Goal: Task Accomplishment & Management: Use online tool/utility

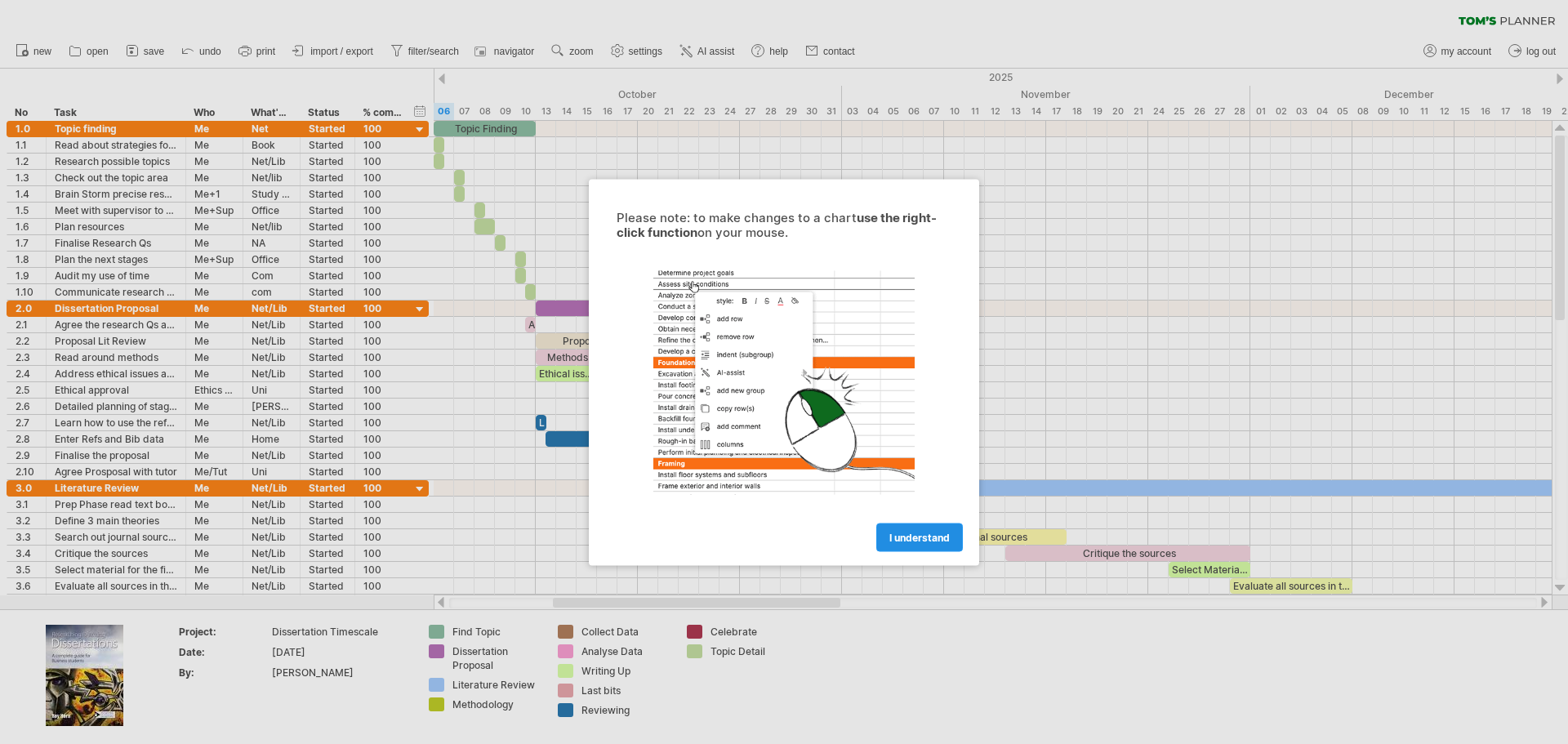
click at [905, 537] on span "I understand" at bounding box center [919, 537] width 60 height 12
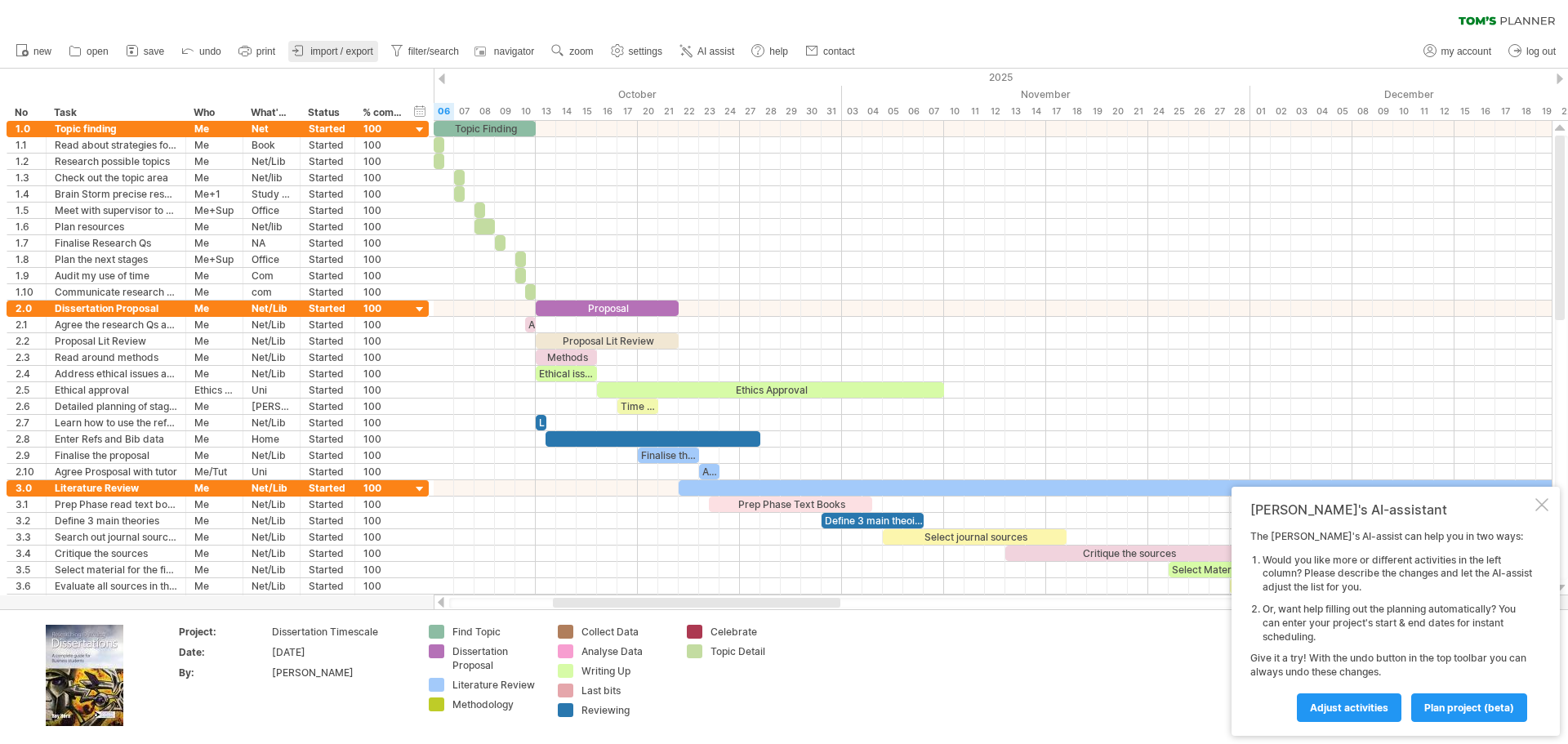
click at [352, 41] on link "import / export" at bounding box center [333, 51] width 90 height 22
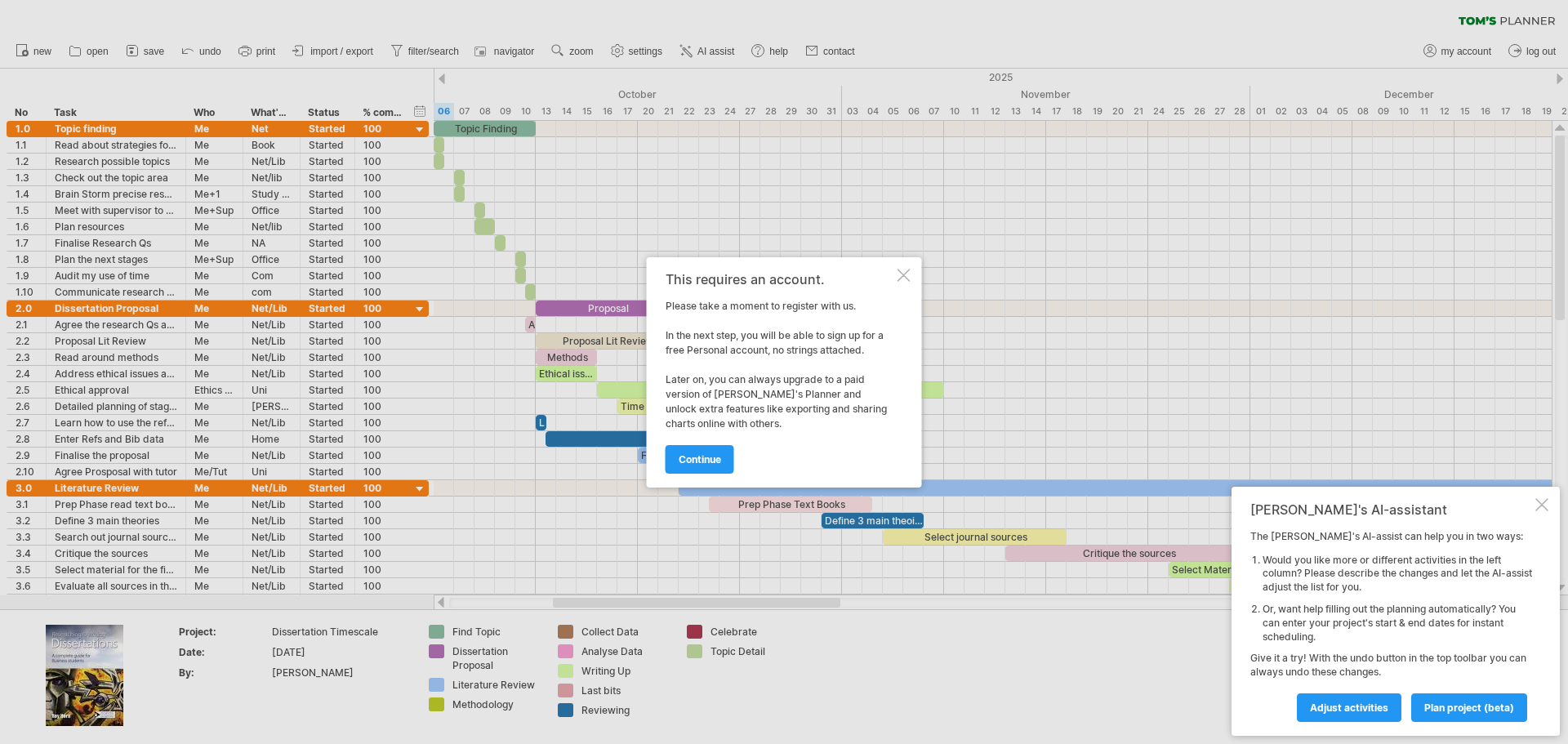
click at [906, 269] on div at bounding box center [903, 275] width 13 height 13
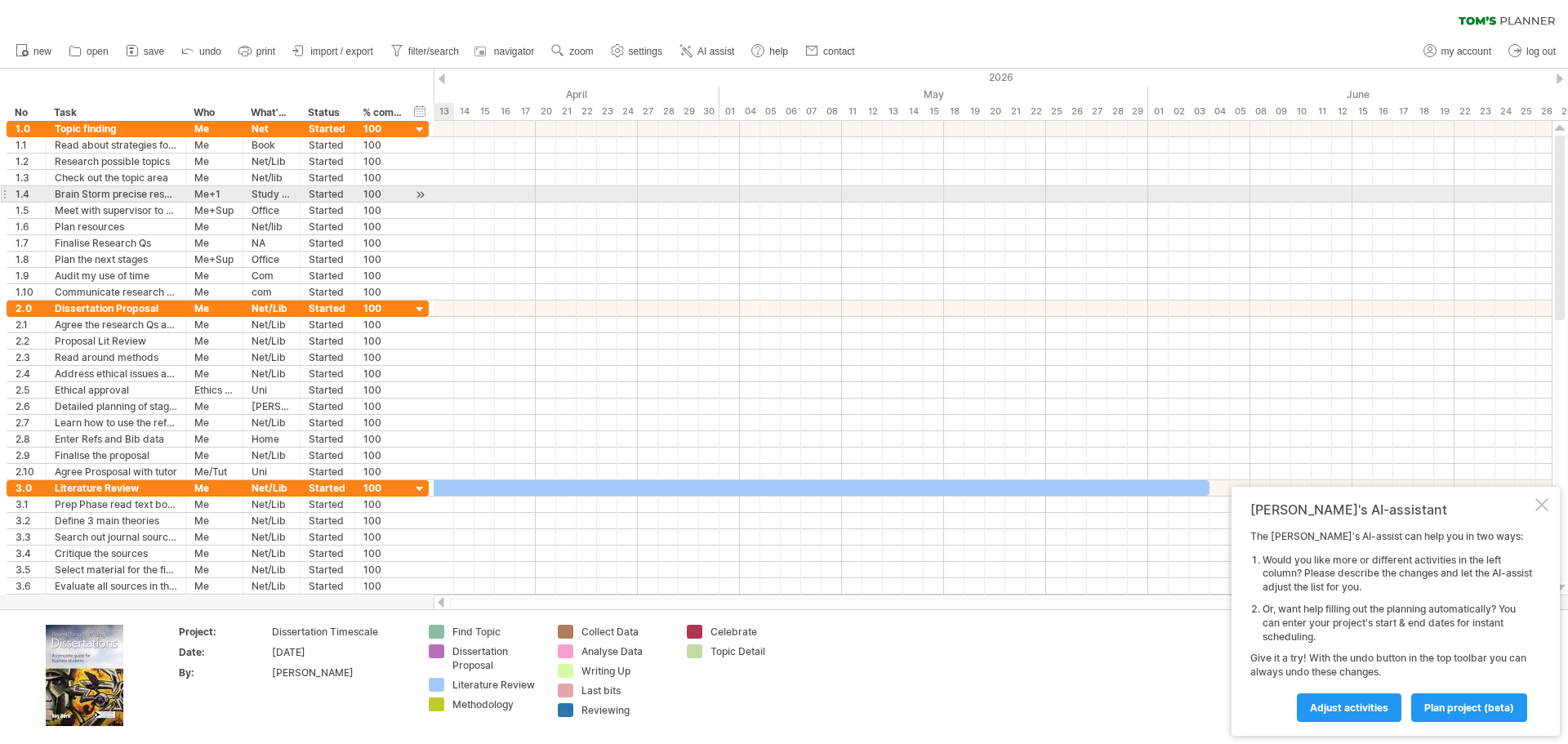
drag, startPoint x: 827, startPoint y: 605, endPoint x: 1513, endPoint y: 214, distance: 789.6
click at [1515, 214] on div "Trying to reach plan.tomsplanner.com Connected again... 0% clear filter new *" at bounding box center [784, 372] width 1568 height 744
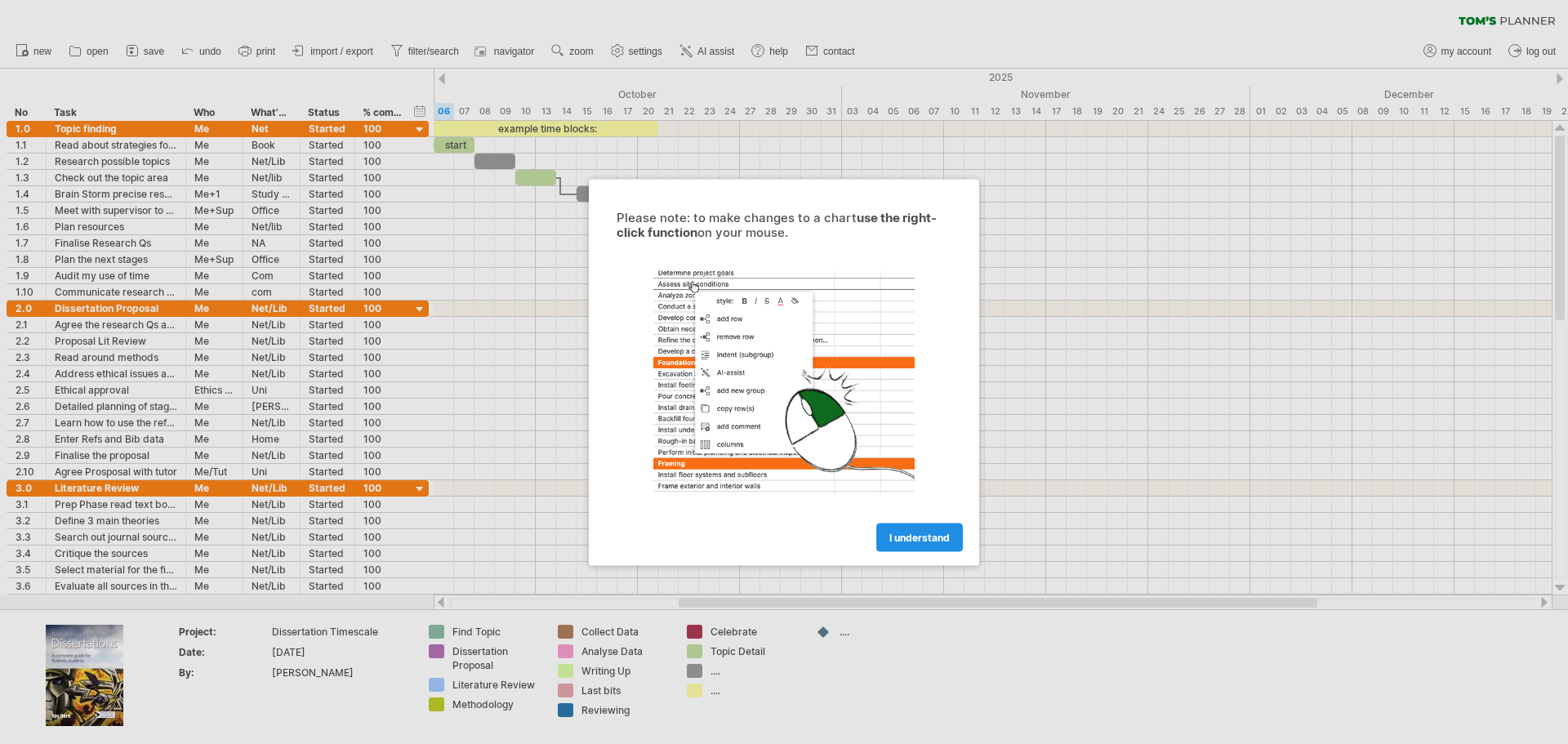
click at [921, 533] on span "I understand" at bounding box center [919, 537] width 60 height 12
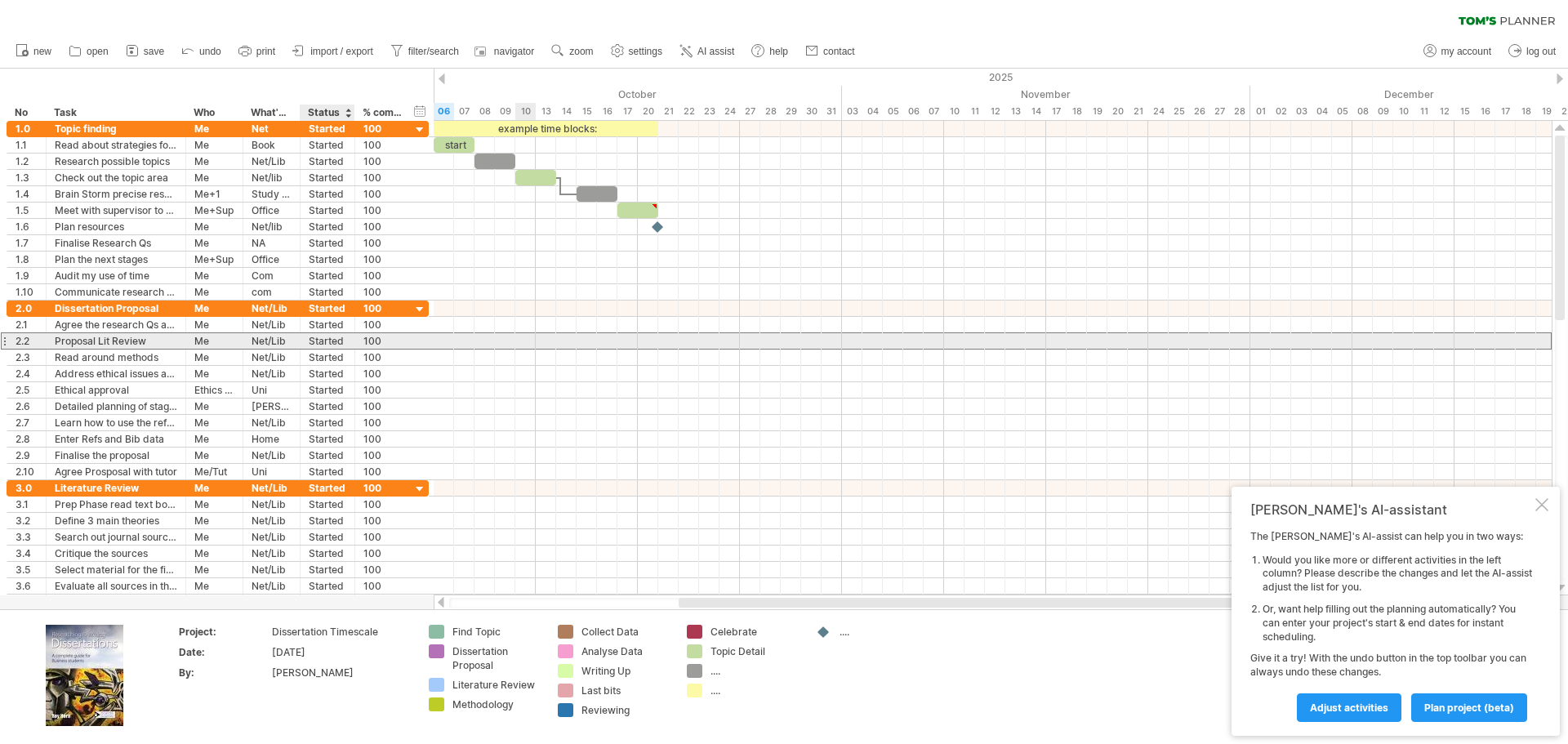
click at [331, 334] on div "Started" at bounding box center [328, 341] width 38 height 16
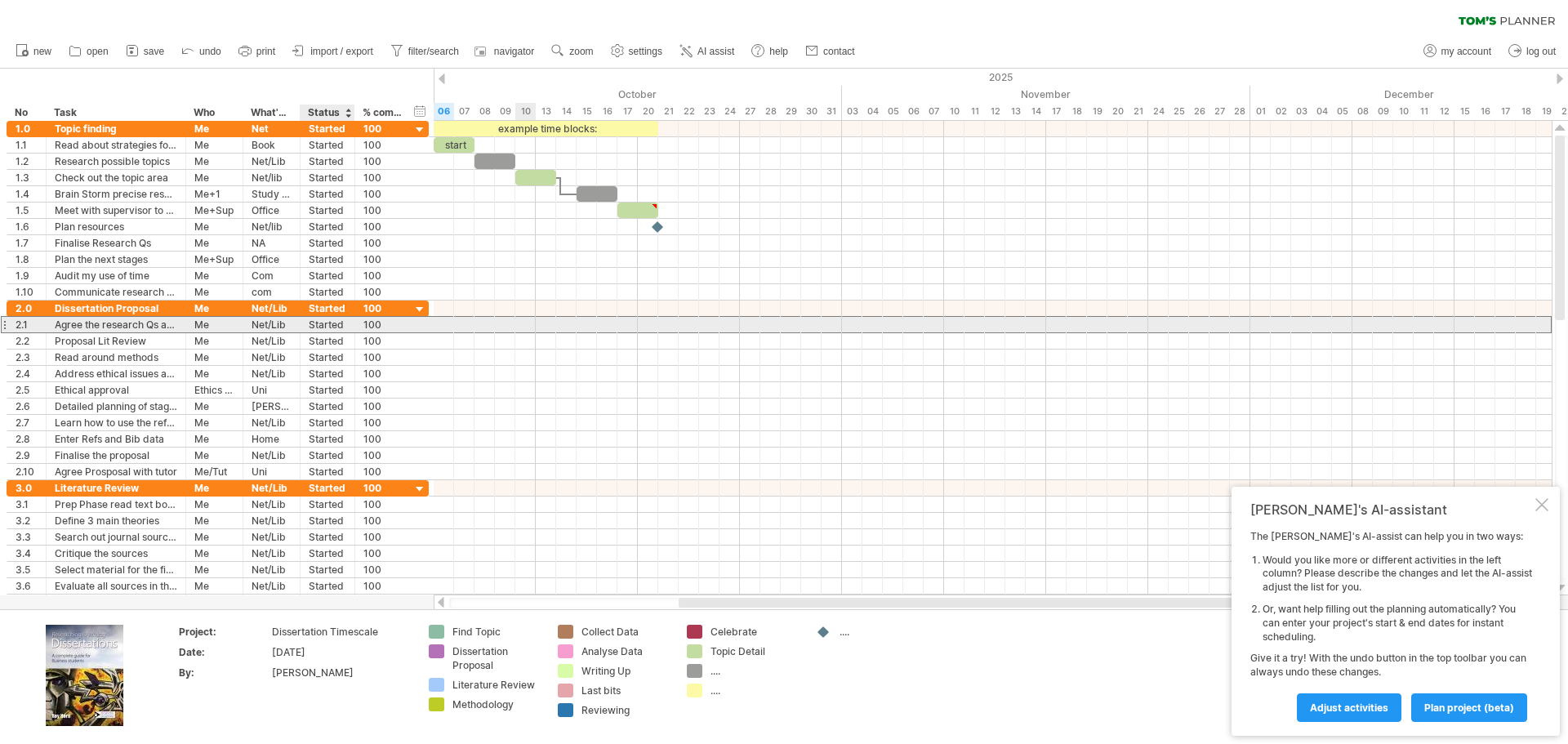
click at [331, 323] on div "Started" at bounding box center [328, 325] width 38 height 16
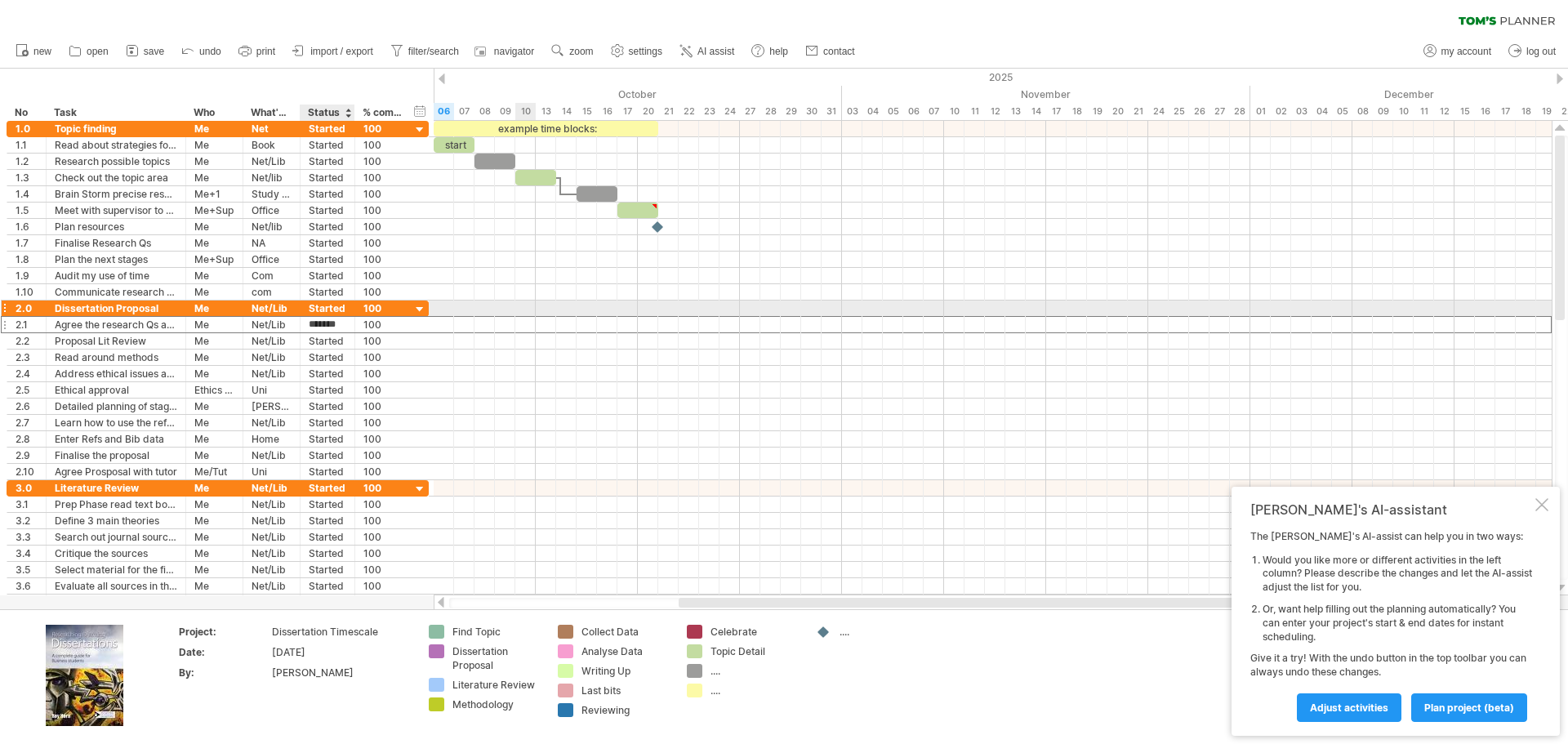
click at [329, 306] on div "Started" at bounding box center [328, 308] width 38 height 16
click at [424, 308] on div at bounding box center [421, 310] width 16 height 16
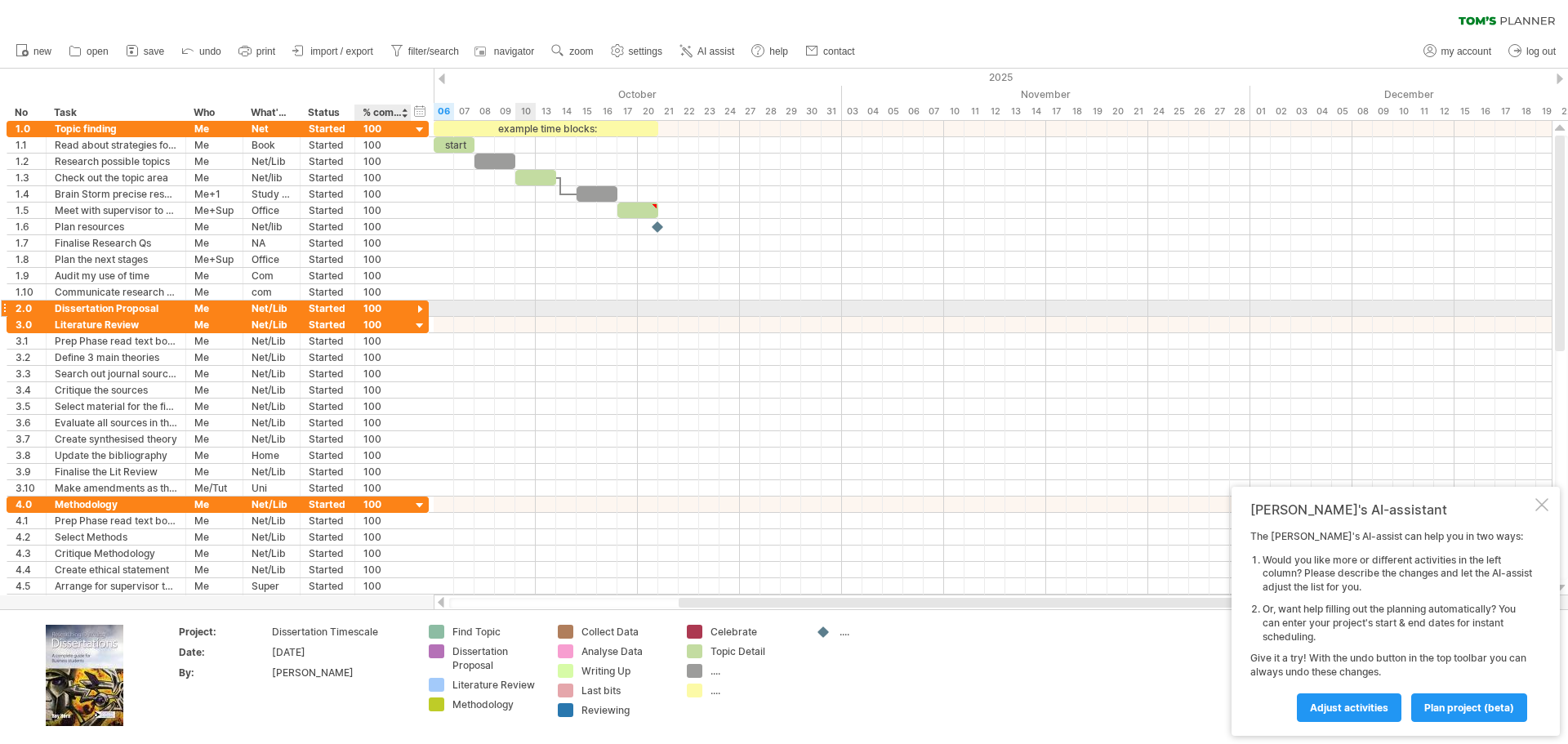
click at [424, 308] on div at bounding box center [421, 310] width 16 height 16
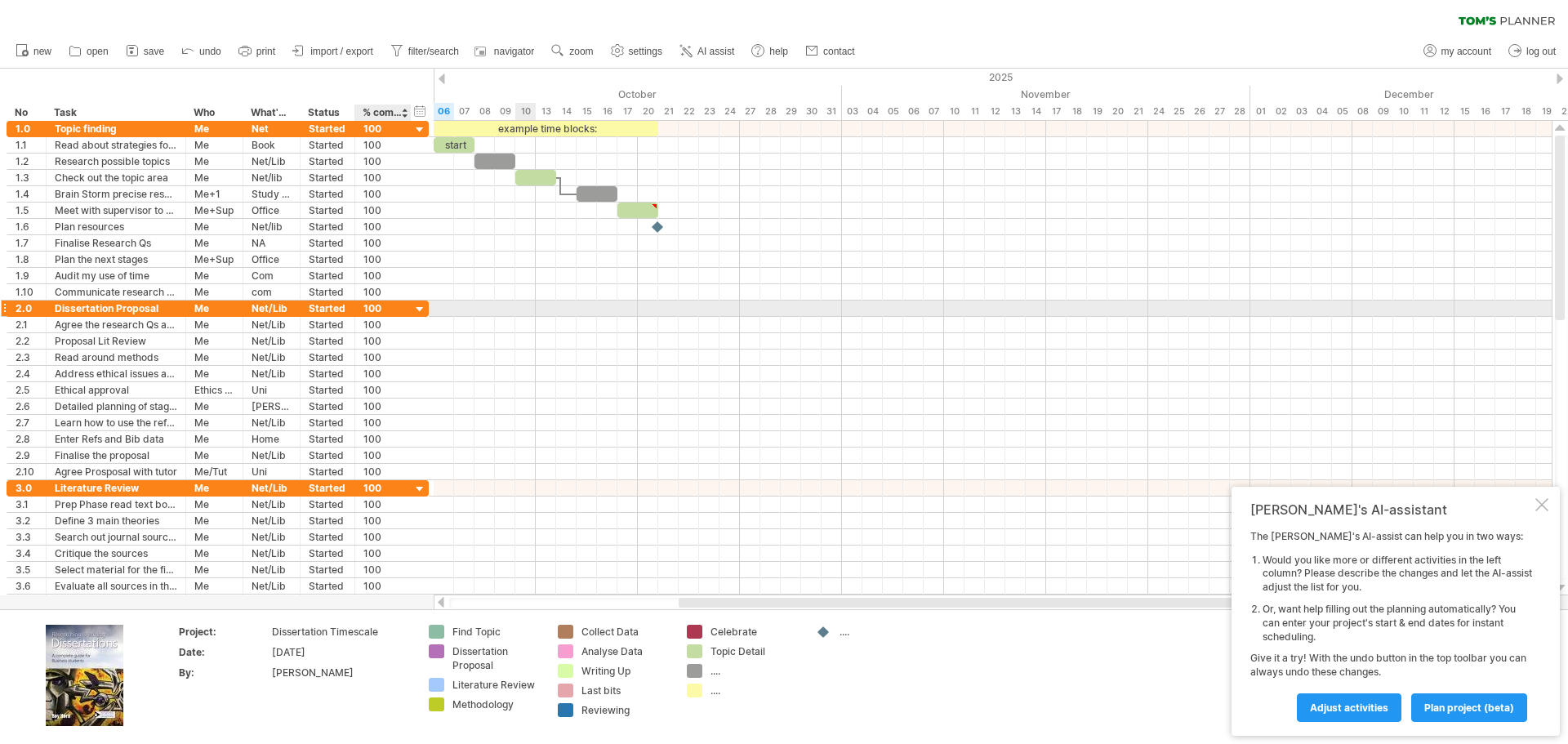
click at [424, 308] on div at bounding box center [421, 310] width 16 height 16
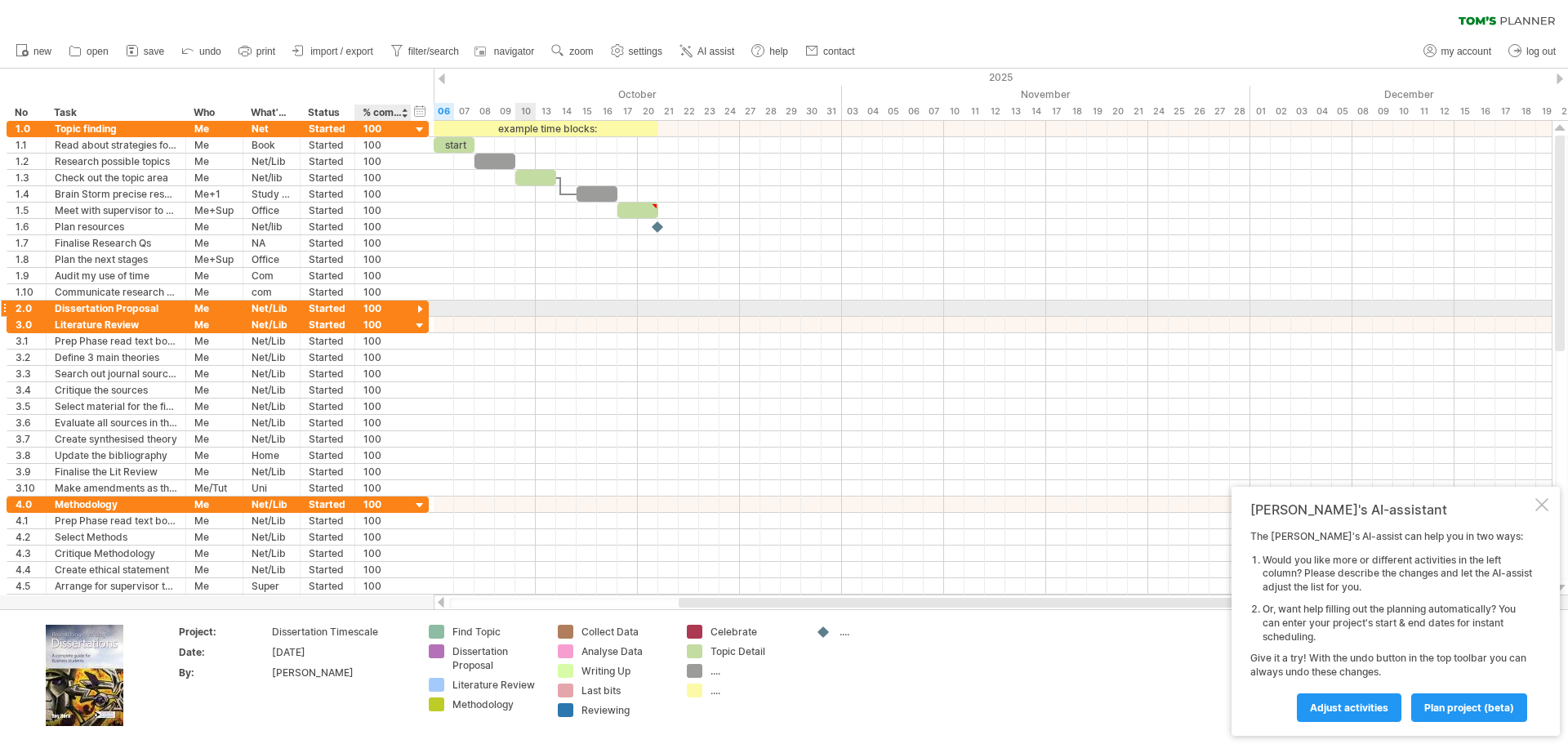
click at [424, 308] on div at bounding box center [421, 310] width 16 height 16
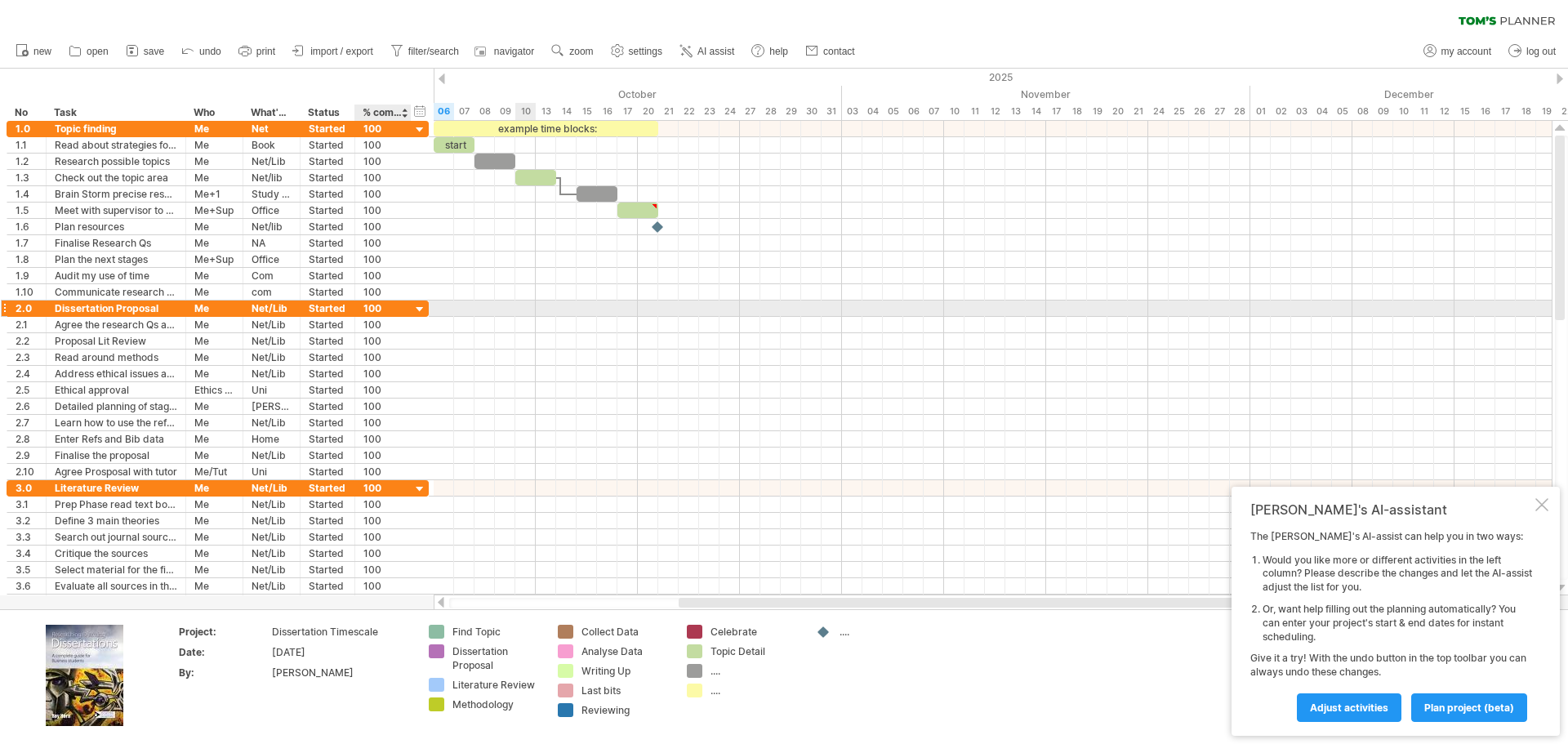
click at [424, 308] on div at bounding box center [421, 310] width 16 height 16
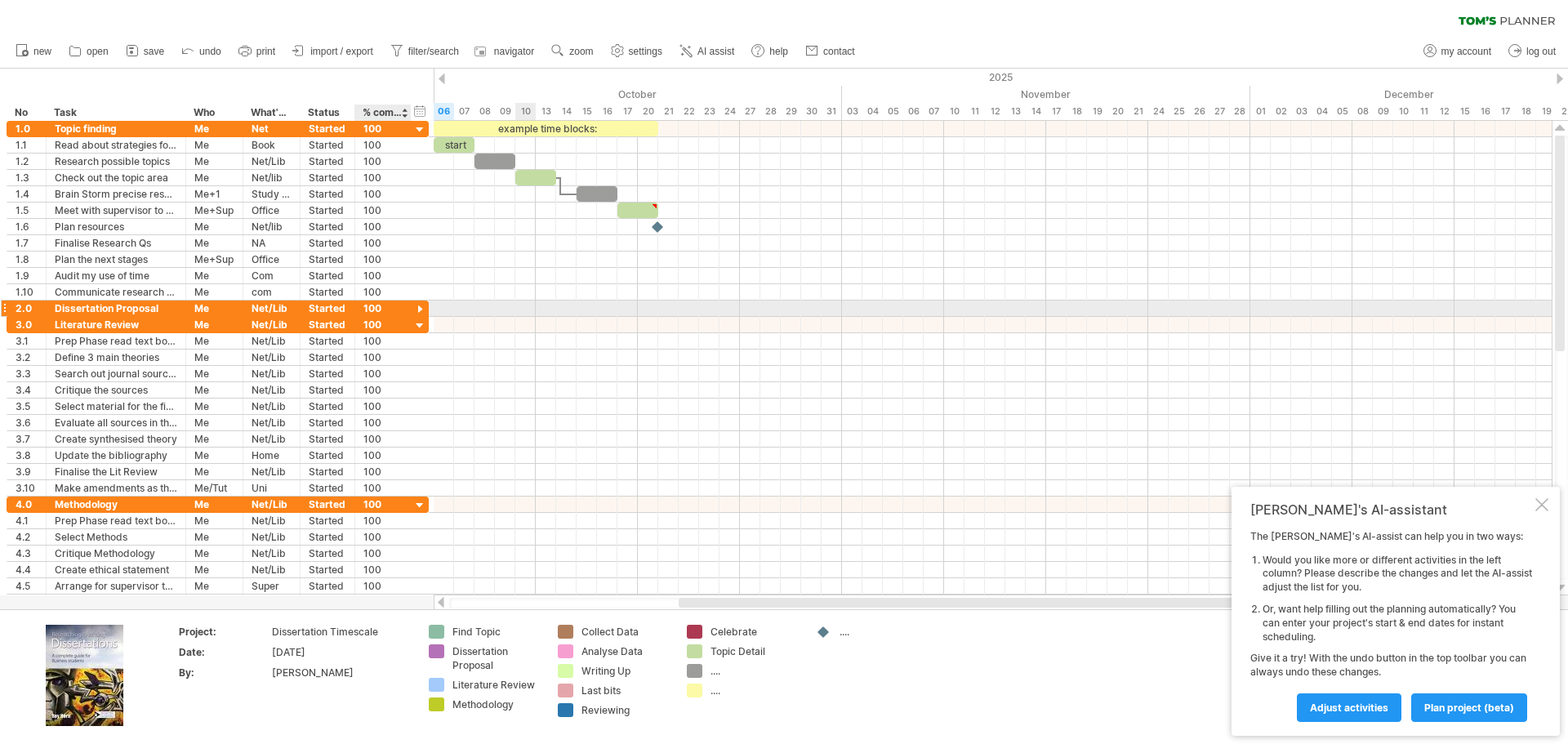
click at [424, 308] on div at bounding box center [421, 310] width 16 height 16
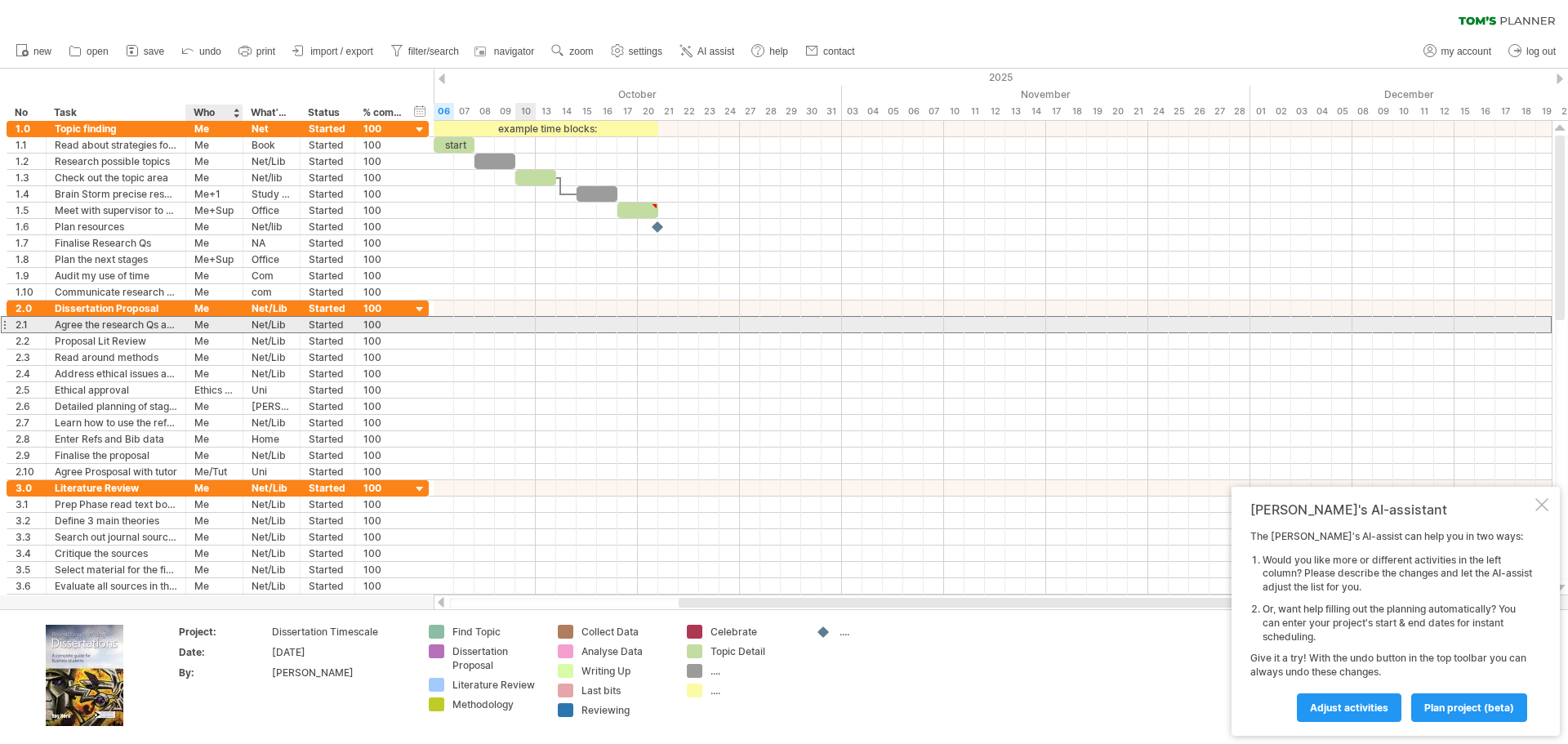
click at [187, 325] on div "** Me" at bounding box center [215, 325] width 57 height 16
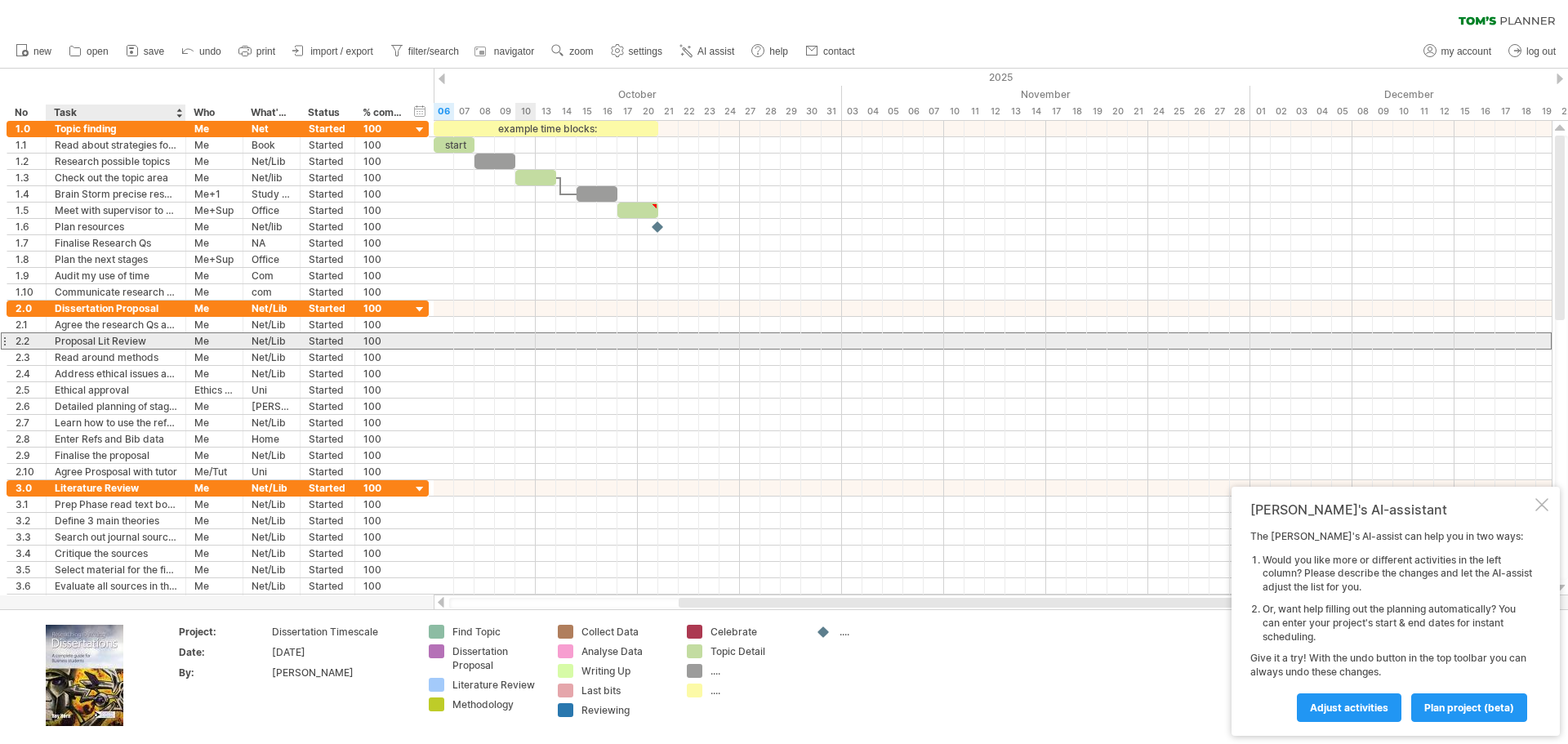
click at [152, 338] on div "Proposal Lit Review" at bounding box center [116, 341] width 122 height 16
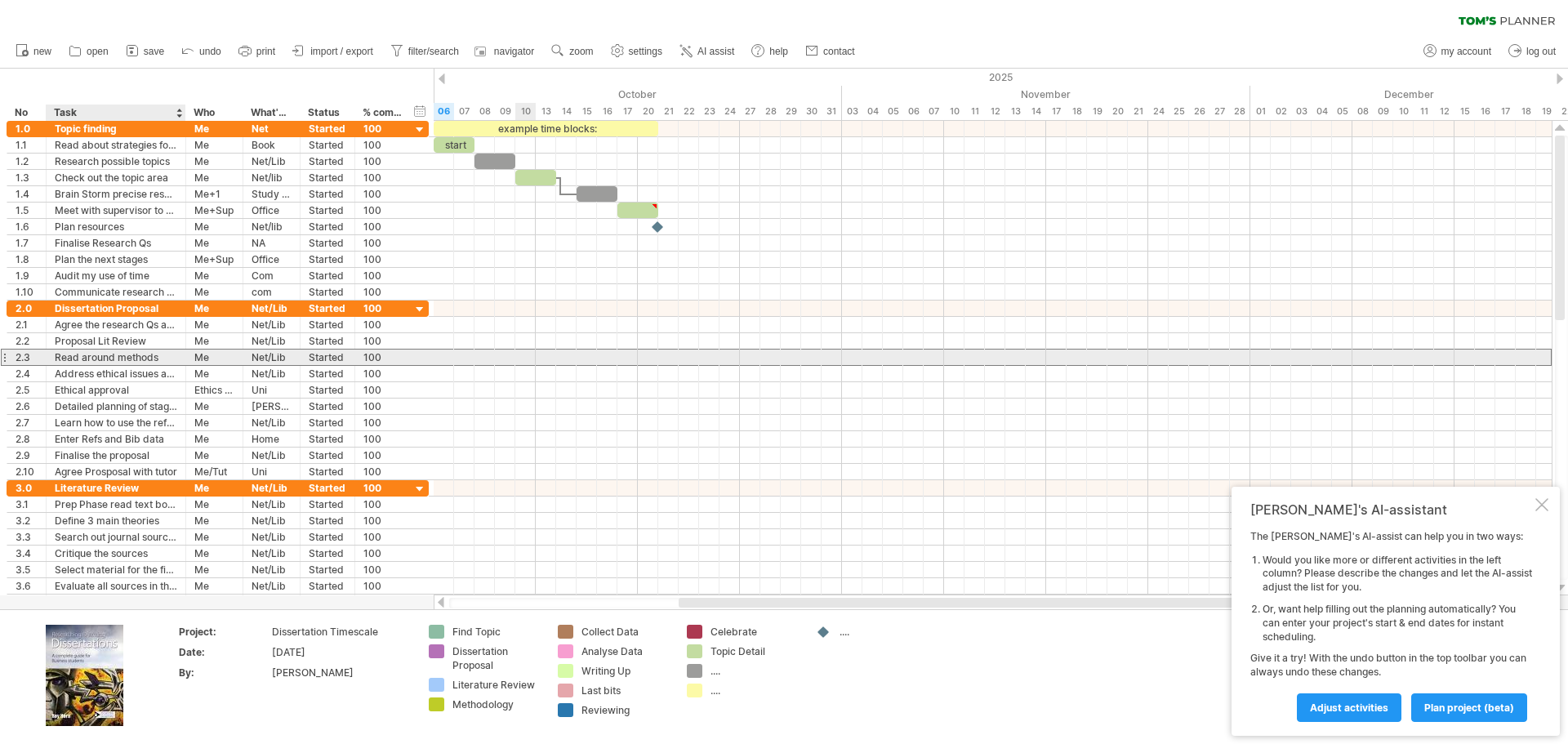
click at [152, 352] on div "Read around methods" at bounding box center [116, 358] width 122 height 16
